Goal: Register for event/course

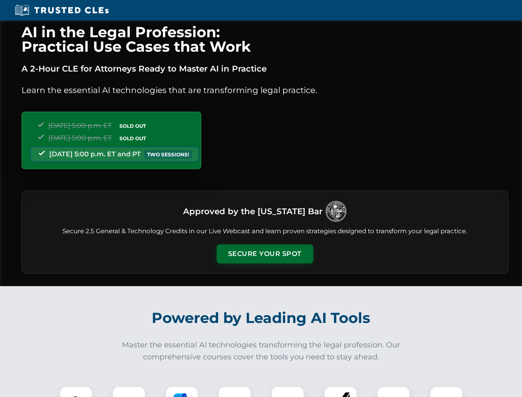
click at [264, 254] on button "Secure Your Spot" at bounding box center [264, 253] width 97 height 19
click at [76, 391] on img at bounding box center [76, 402] width 24 height 24
